Goal: Information Seeking & Learning: Learn about a topic

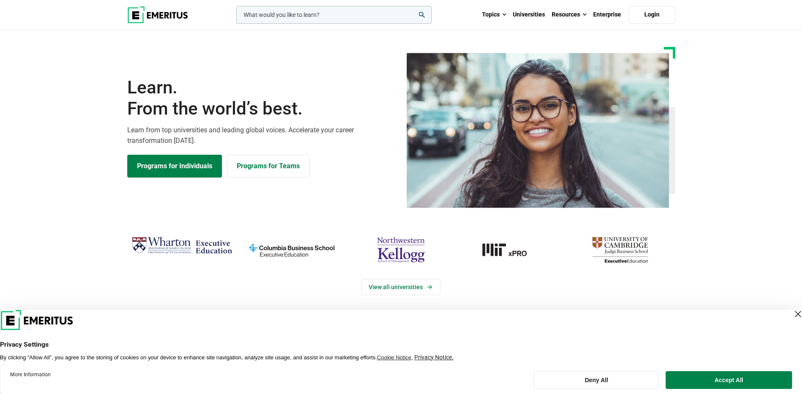
click at [791, 315] on div "Close Layer" at bounding box center [797, 314] width 12 height 12
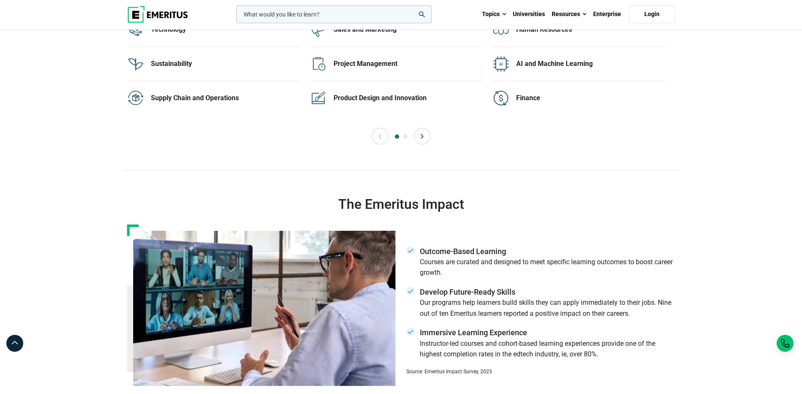
scroll to position [1690, 0]
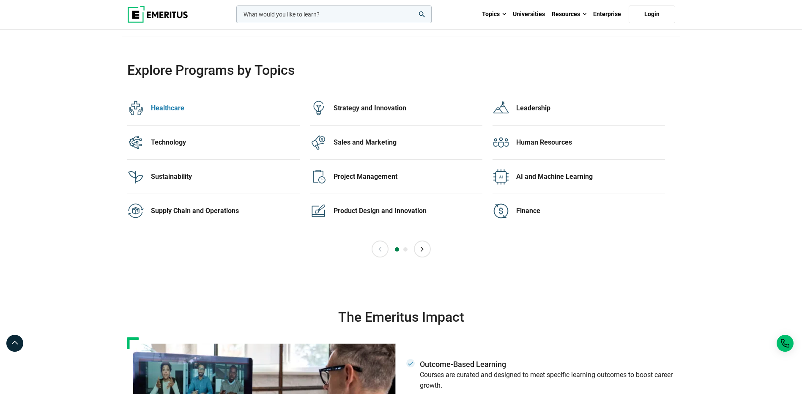
click at [170, 112] on div "Healthcare" at bounding box center [225, 108] width 149 height 9
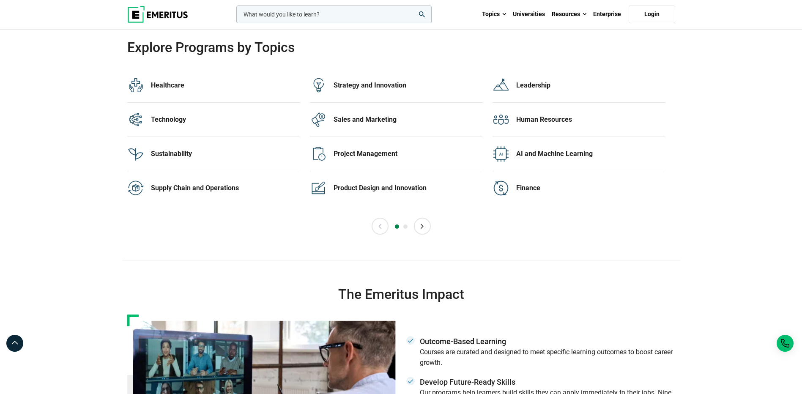
scroll to position [1684, 0]
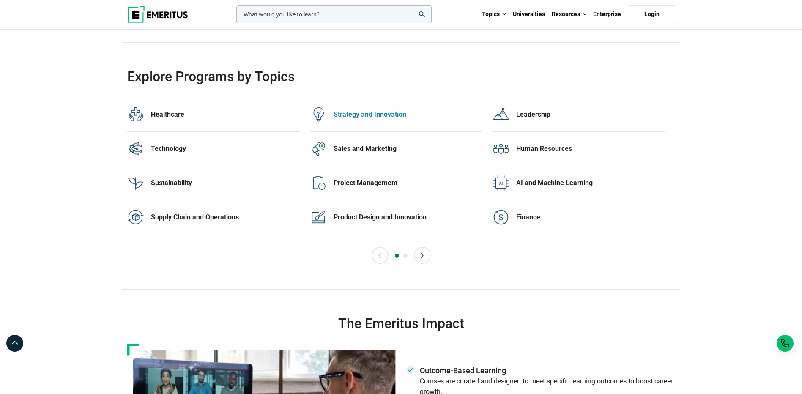
click at [368, 117] on div "Strategy and Innovation" at bounding box center [407, 114] width 149 height 9
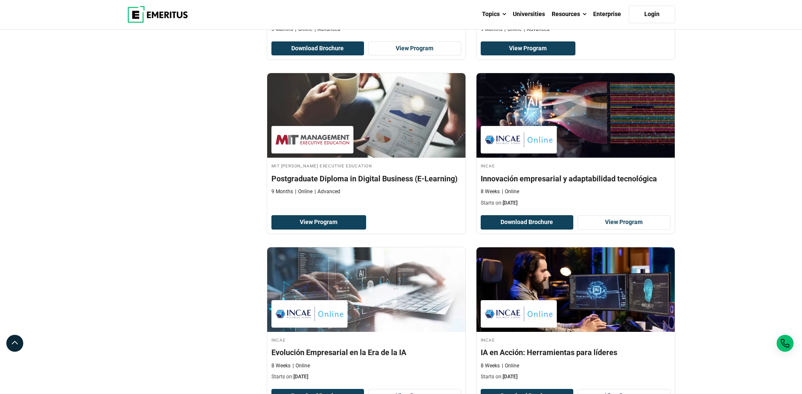
scroll to position [1577, 0]
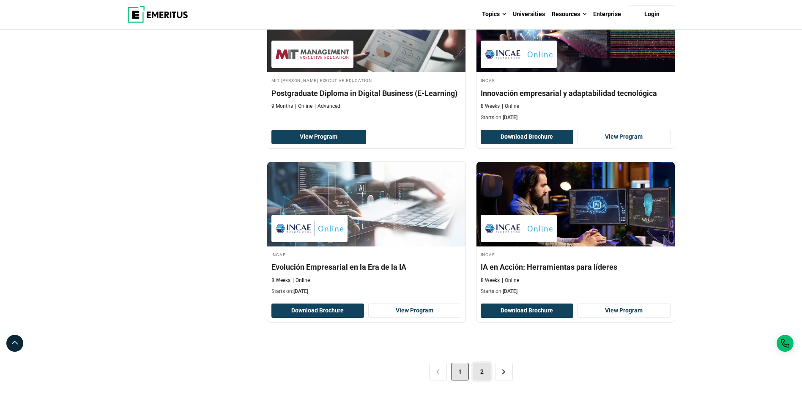
click at [482, 374] on link "2" at bounding box center [482, 372] width 18 height 18
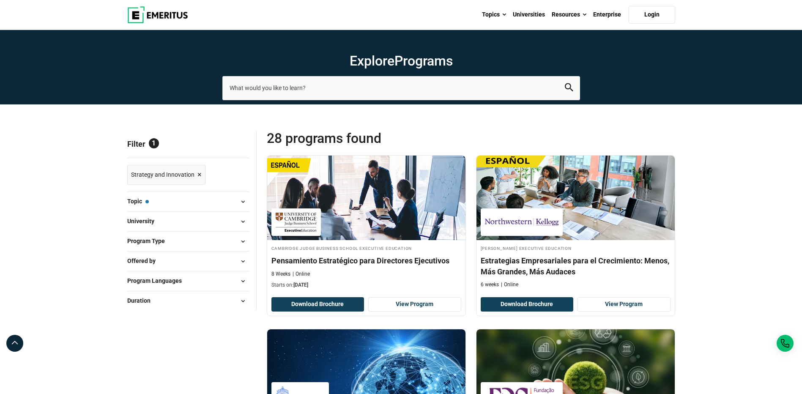
click at [153, 18] on img at bounding box center [157, 14] width 61 height 17
